Goal: Answer question/provide support: Share knowledge or assist other users

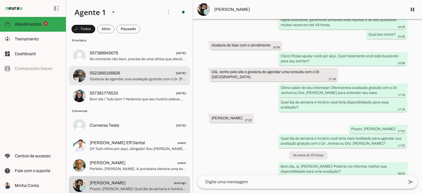
scroll to position [79, 0]
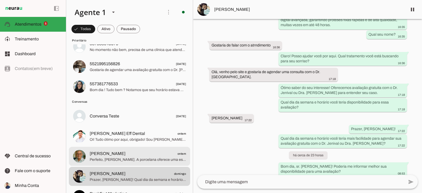
click at [125, 152] on span "[PERSON_NAME] ontem" at bounding box center [138, 153] width 96 height 7
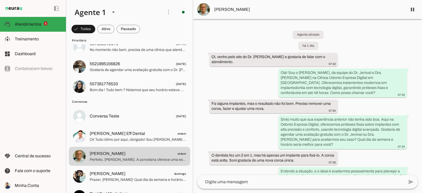
click at [200, 6] on img at bounding box center [203, 9] width 13 height 13
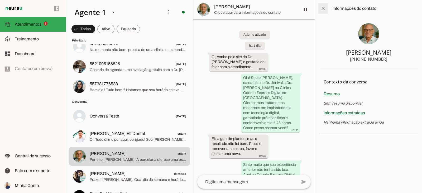
click at [321, 3] on span at bounding box center [323, 8] width 13 height 13
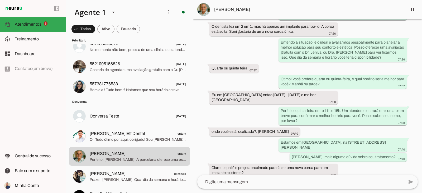
scroll to position [132, 0]
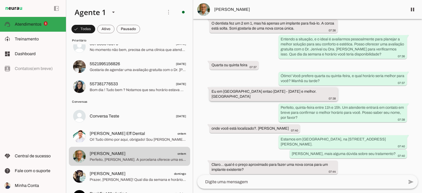
click at [0, 0] on slot "Eu em [GEOGRAPHIC_DATA] entao [DATE] - [DATE] e melhor. [GEOGRAPHIC_DATA]" at bounding box center [0, 0] width 0 height 0
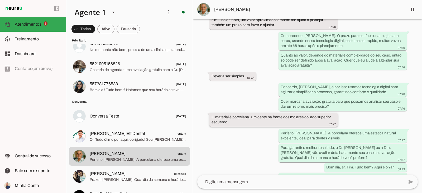
scroll to position [318, 0]
